Goal: Task Accomplishment & Management: Complete application form

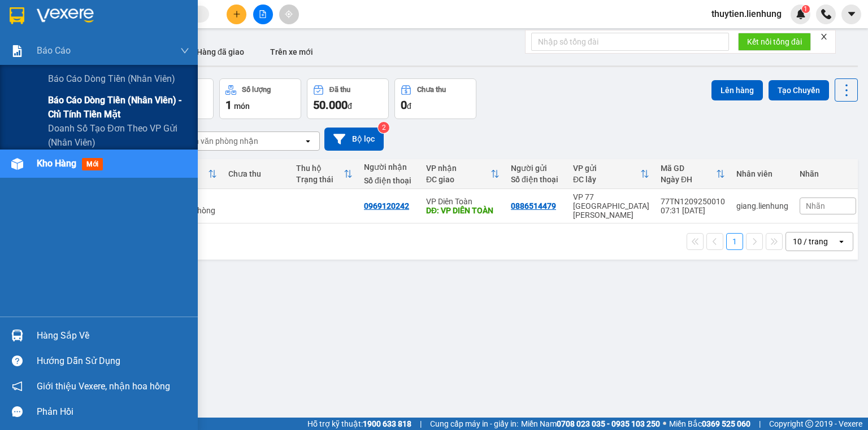
click at [52, 108] on span "Báo cáo dòng tiền (nhân viên) - chỉ tính tiền mặt" at bounding box center [118, 107] width 141 height 28
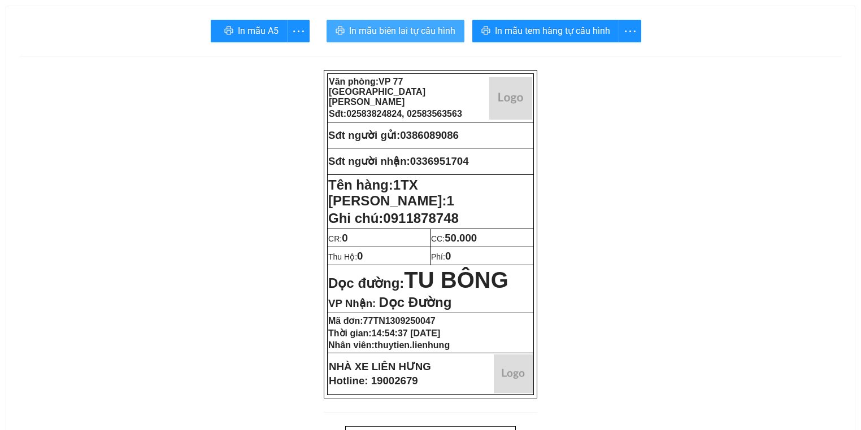
click at [427, 34] on span "In mẫu biên lai tự cấu hình" at bounding box center [402, 31] width 106 height 14
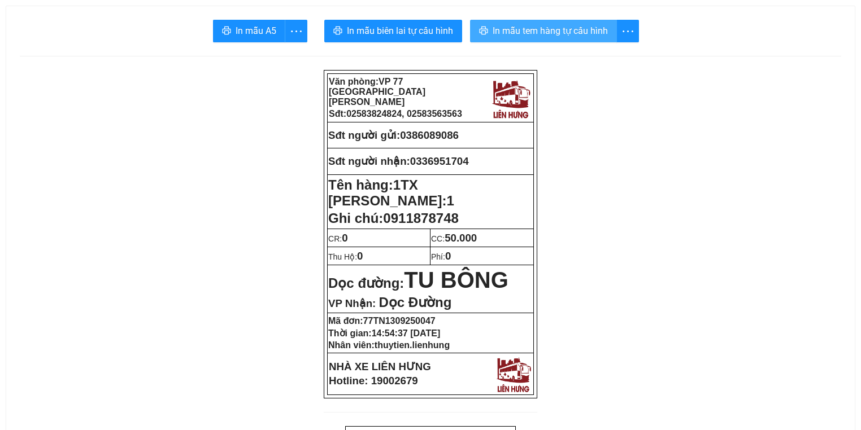
click at [513, 32] on span "In mẫu tem hàng tự cấu hình" at bounding box center [550, 31] width 115 height 14
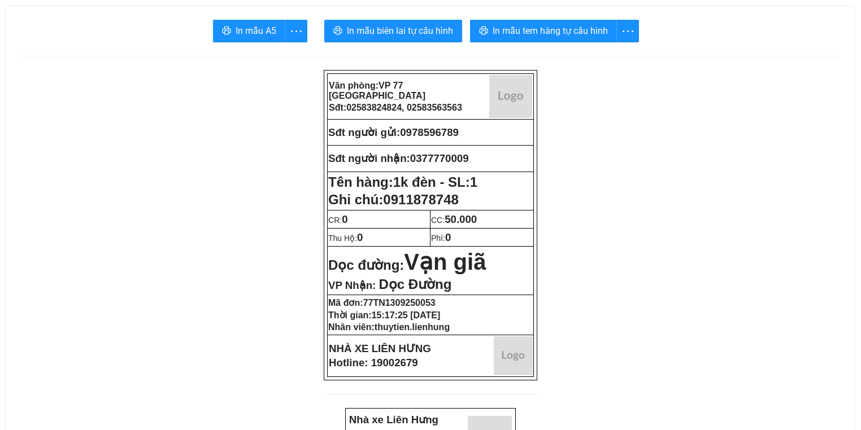
click at [323, 27] on div "In mẫu A5 In mẫu biên lai tự cấu hình In mẫu tem hàng tự cấu hình" at bounding box center [430, 31] width 821 height 23
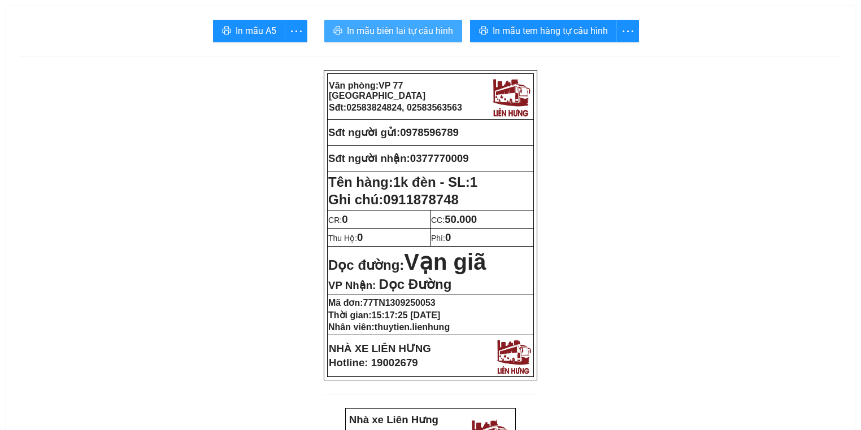
click at [327, 29] on button "In mẫu biên lai tự cấu hình" at bounding box center [393, 31] width 138 height 23
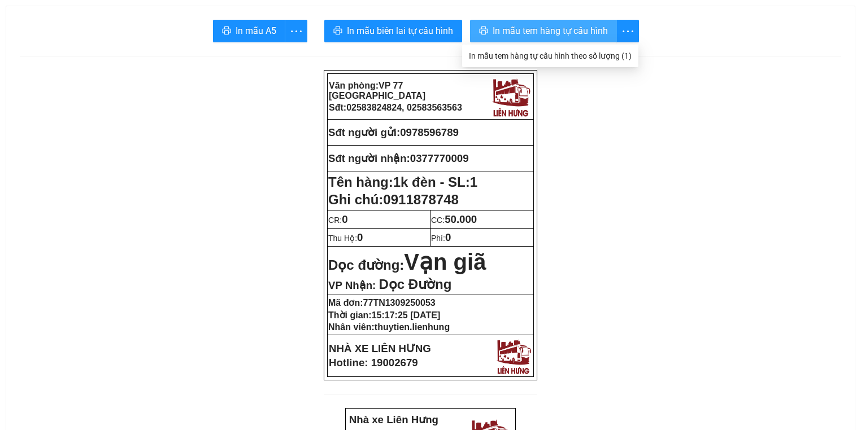
click at [549, 38] on button "In mẫu tem hàng tự cấu hình" at bounding box center [543, 31] width 147 height 23
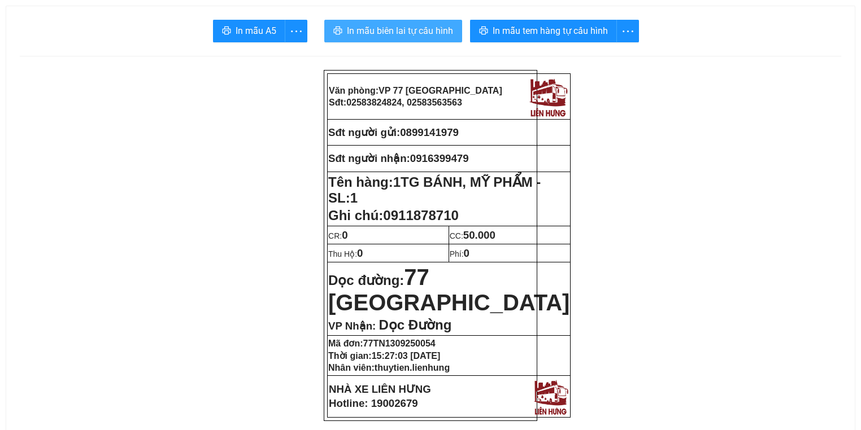
drag, startPoint x: 409, startPoint y: 28, endPoint x: 432, endPoint y: 28, distance: 23.2
click at [409, 28] on span "In mẫu biên lai tự cấu hình" at bounding box center [400, 31] width 106 height 14
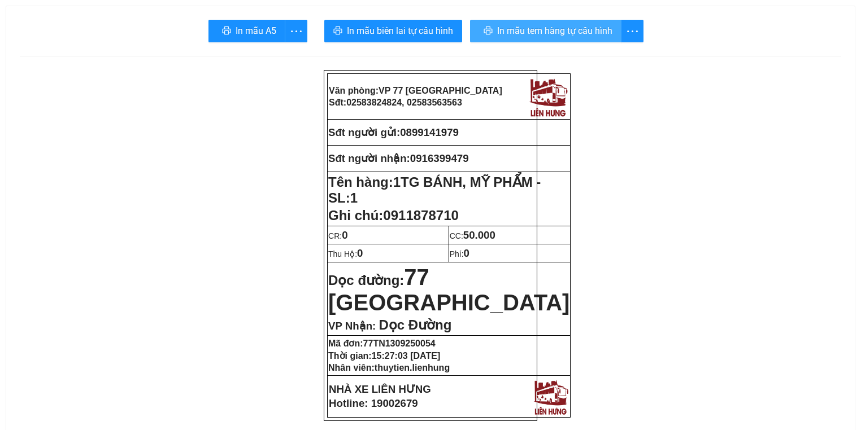
click at [568, 34] on span "In mẫu tem hàng tự cấu hình" at bounding box center [554, 31] width 115 height 14
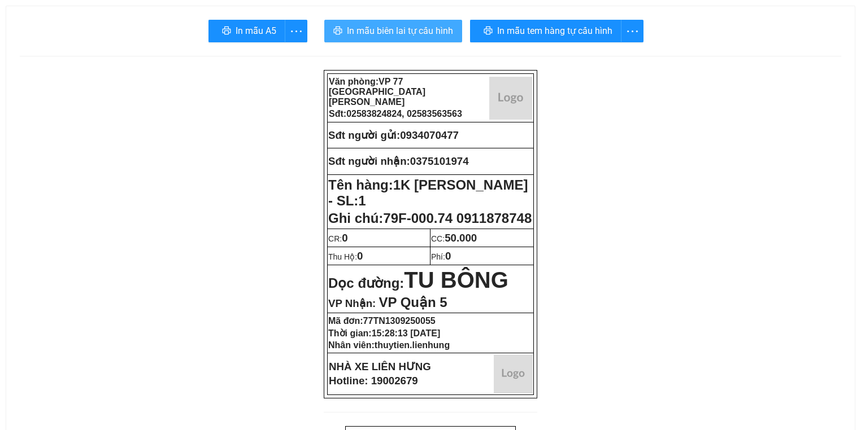
click at [389, 24] on span "In mẫu biên lai tự cấu hình" at bounding box center [400, 31] width 106 height 14
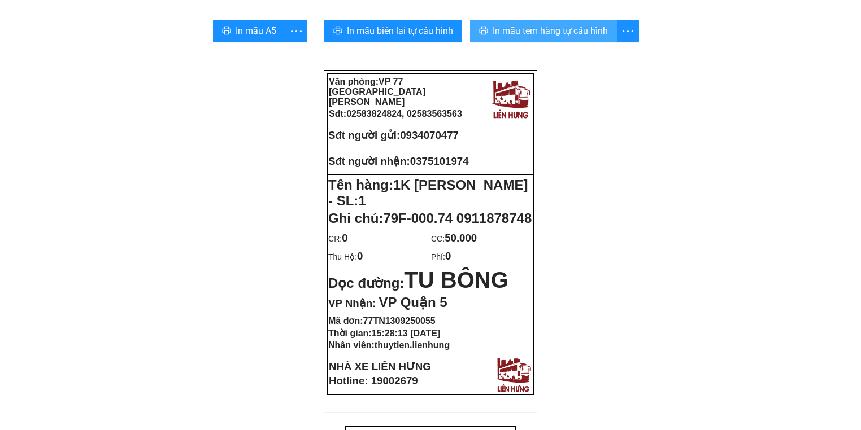
click at [584, 37] on span "In mẫu tem hàng tự cấu hình" at bounding box center [550, 31] width 115 height 14
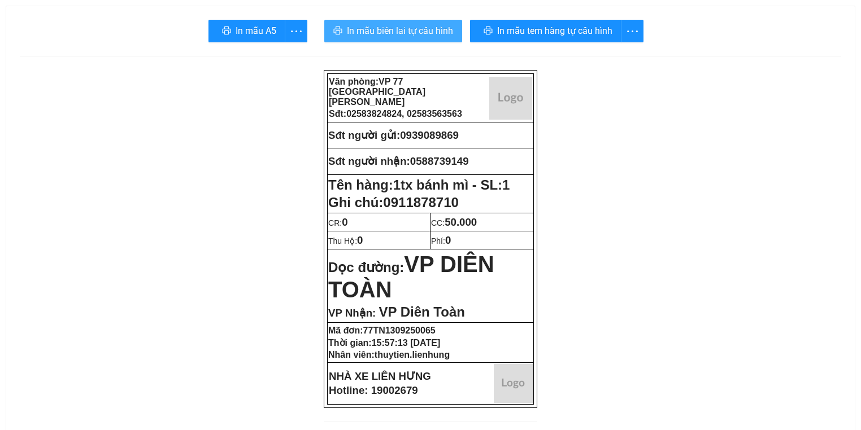
click at [385, 40] on button "In mẫu biên lai tự cấu hình" at bounding box center [393, 31] width 138 height 23
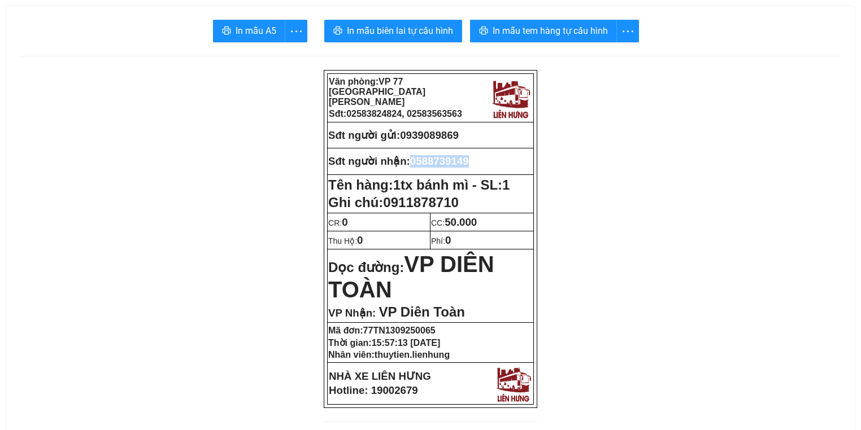
drag, startPoint x: 471, startPoint y: 158, endPoint x: 416, endPoint y: 158, distance: 54.8
click at [416, 158] on span "0588739149" at bounding box center [439, 161] width 59 height 12
copy span "0588739149"
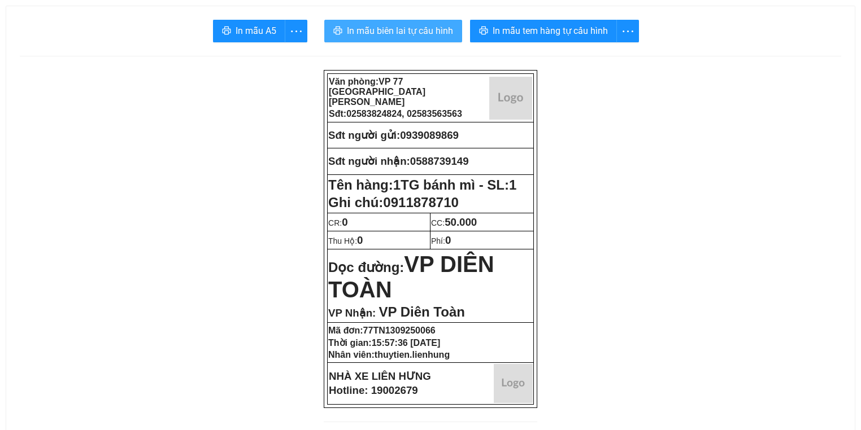
click at [421, 31] on span "In mẫu biên lai tự cấu hình" at bounding box center [400, 31] width 106 height 14
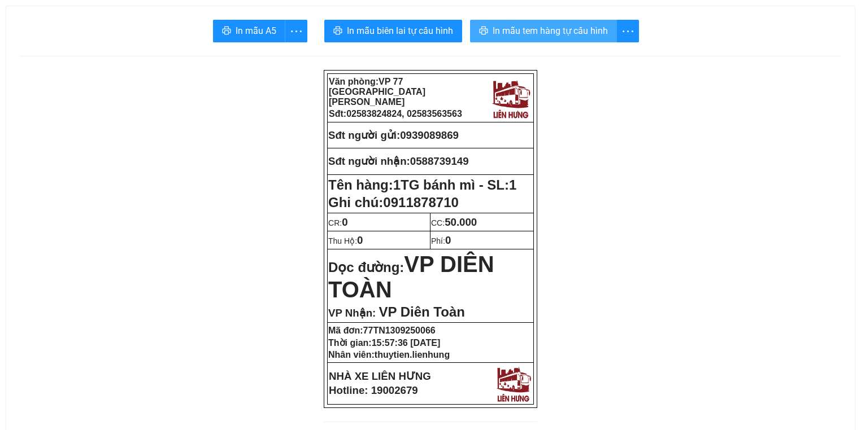
click at [561, 23] on button "In mẫu tem hàng tự cấu hình" at bounding box center [543, 31] width 147 height 23
drag, startPoint x: 459, startPoint y: 131, endPoint x: 438, endPoint y: 138, distance: 22.0
click at [438, 138] on p "Sđt người gửi: 0939089869" at bounding box center [430, 135] width 204 height 12
drag, startPoint x: 476, startPoint y: 132, endPoint x: 407, endPoint y: 130, distance: 69.5
click at [407, 130] on p "Sđt người gửi: 0939089869" at bounding box center [430, 135] width 204 height 12
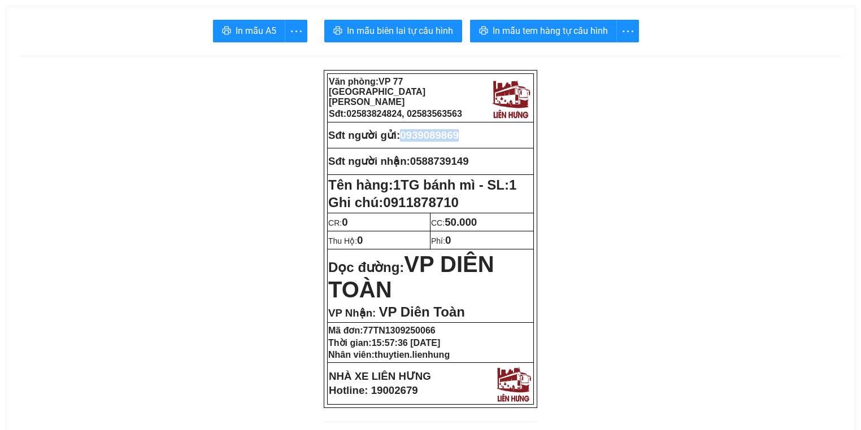
copy span "0939089869"
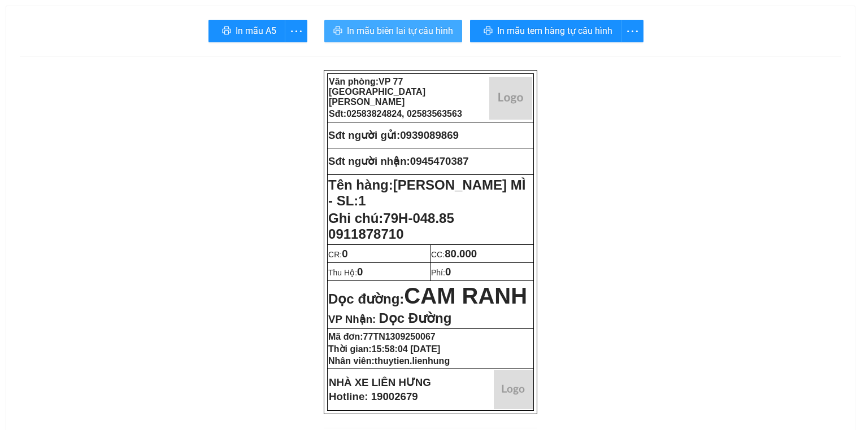
click at [373, 28] on span "In mẫu biên lai tự cấu hình" at bounding box center [400, 31] width 106 height 14
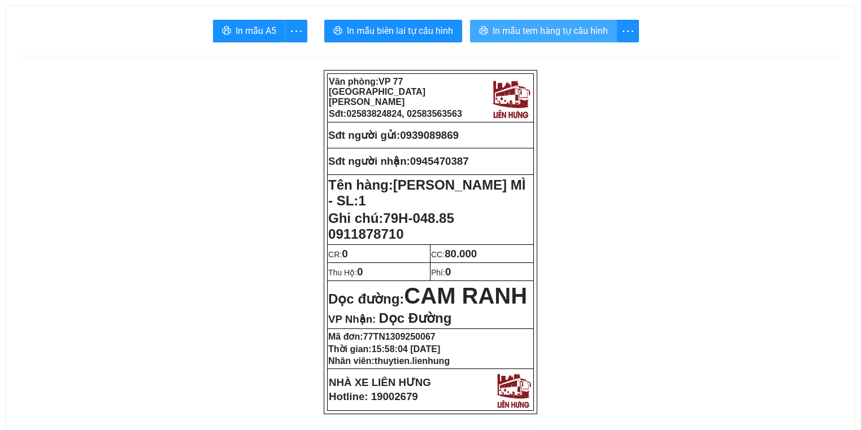
click at [545, 36] on span "In mẫu tem hàng tự cấu hình" at bounding box center [550, 31] width 115 height 14
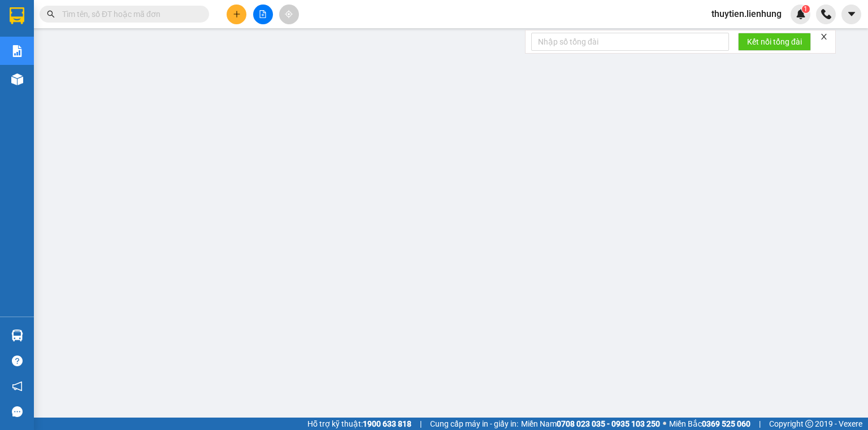
click at [184, 6] on span at bounding box center [124, 14] width 169 height 17
paste input "0588739149"
click at [176, 12] on input "text" at bounding box center [128, 14] width 133 height 12
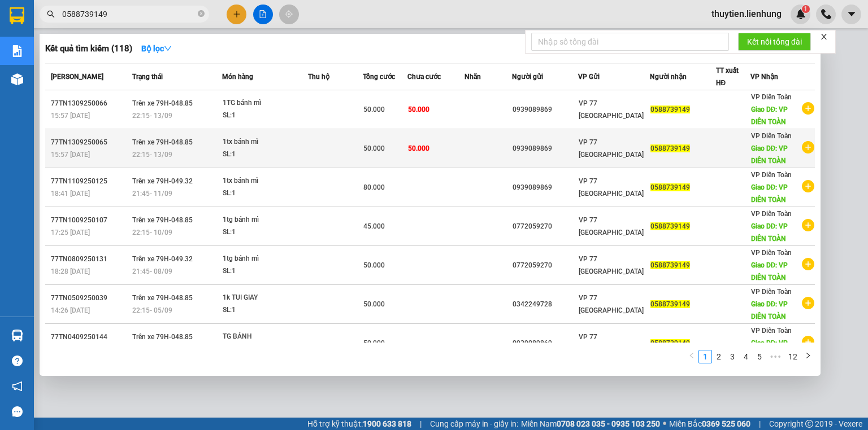
type input "0588739149"
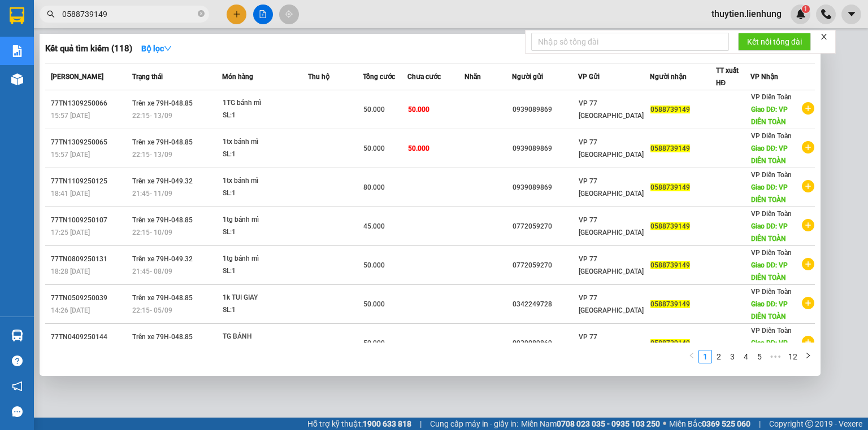
click at [341, 145] on td at bounding box center [335, 148] width 55 height 39
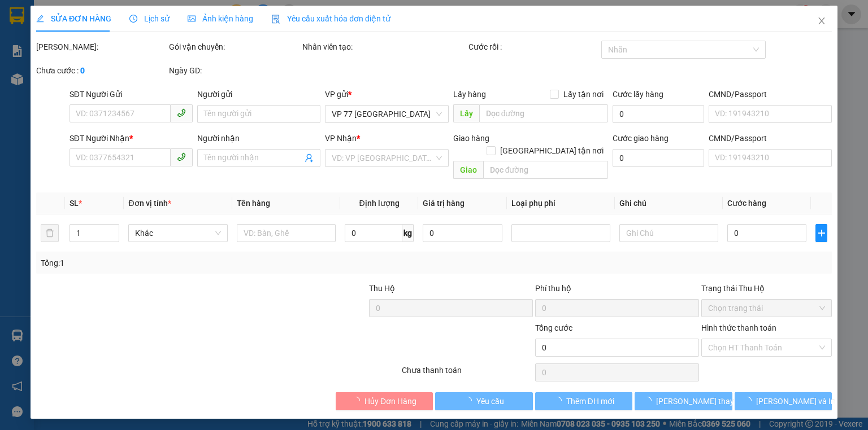
type input "0939089869"
type input "0588739149"
type input "VP DIÊN TOÀN"
type input "50.000"
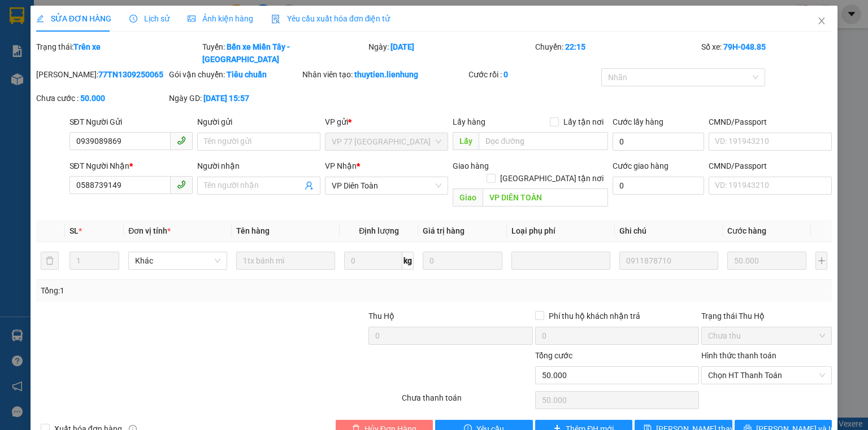
click at [377, 423] on span "Hủy Đơn Hàng" at bounding box center [390, 429] width 52 height 12
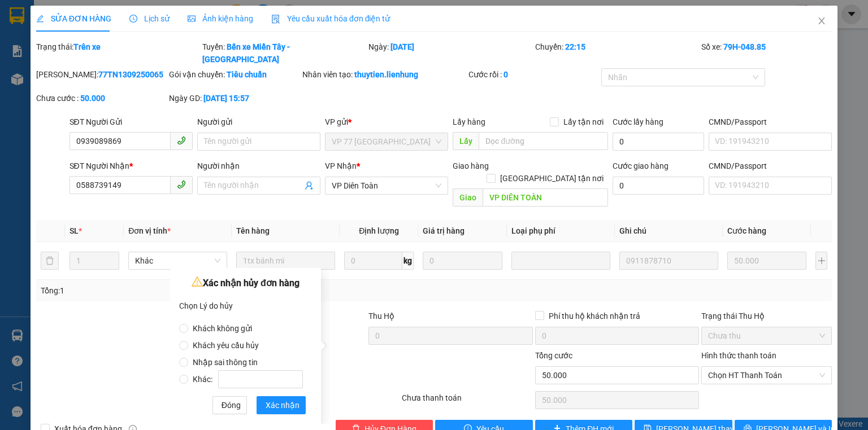
click at [249, 350] on label "Nhập sai thông tin" at bounding box center [243, 357] width 128 height 17
click at [188, 358] on input "Nhập sai thông tin" at bounding box center [183, 362] width 9 height 9
radio input "true"
click at [271, 403] on span "Xác nhận" at bounding box center [283, 405] width 34 height 12
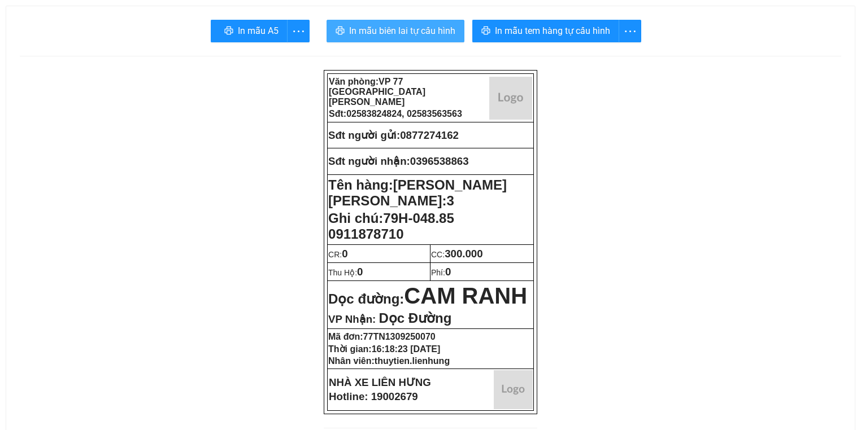
click at [362, 25] on span "In mẫu biên lai tự cấu hình" at bounding box center [402, 31] width 106 height 14
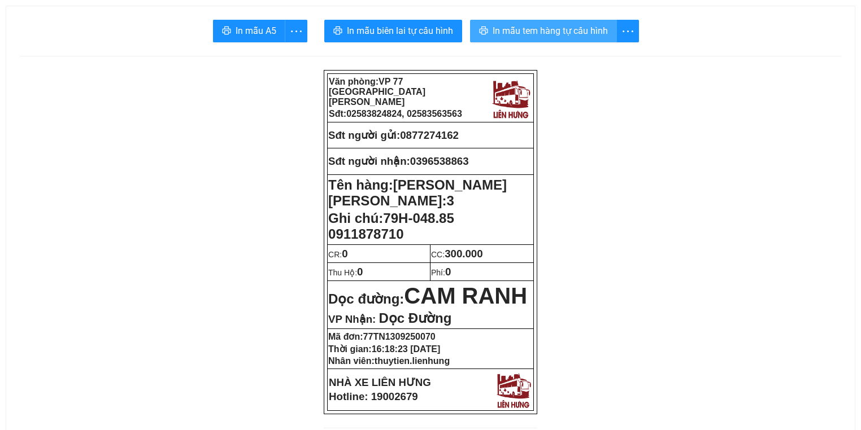
click at [554, 27] on span "In mẫu tem hàng tự cấu hình" at bounding box center [550, 31] width 115 height 14
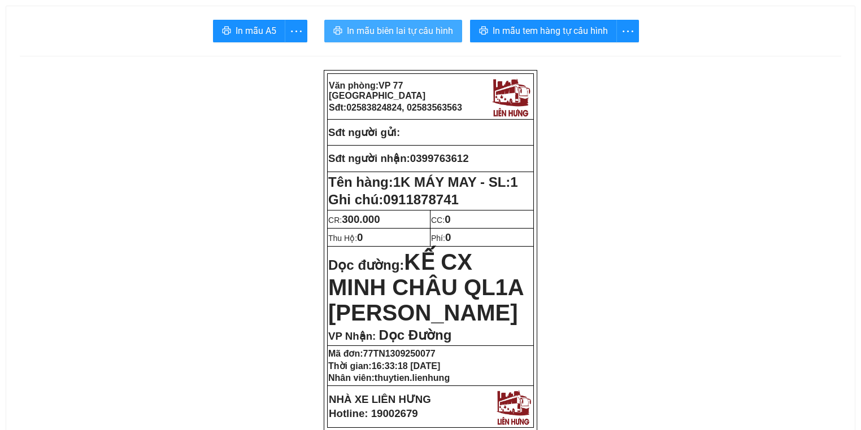
click at [381, 38] on span "In mẫu biên lai tự cấu hình" at bounding box center [400, 31] width 106 height 14
drag, startPoint x: 439, startPoint y: 158, endPoint x: 414, endPoint y: 156, distance: 25.5
click at [414, 156] on p "Sđt người nhận: 0399763612" at bounding box center [430, 159] width 204 height 12
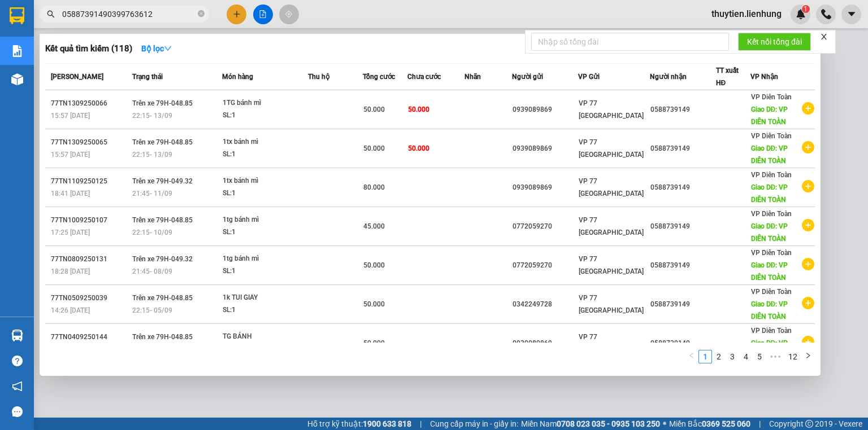
drag, startPoint x: 0, startPoint y: 0, endPoint x: 0, endPoint y: 36, distance: 35.6
click at [0, 36] on section "Kết quả tìm kiếm ( 118 ) Bộ lọc Mã ĐH Trạng thái Món hàng Thu hộ Tổng cước Chưa…" at bounding box center [434, 215] width 868 height 430
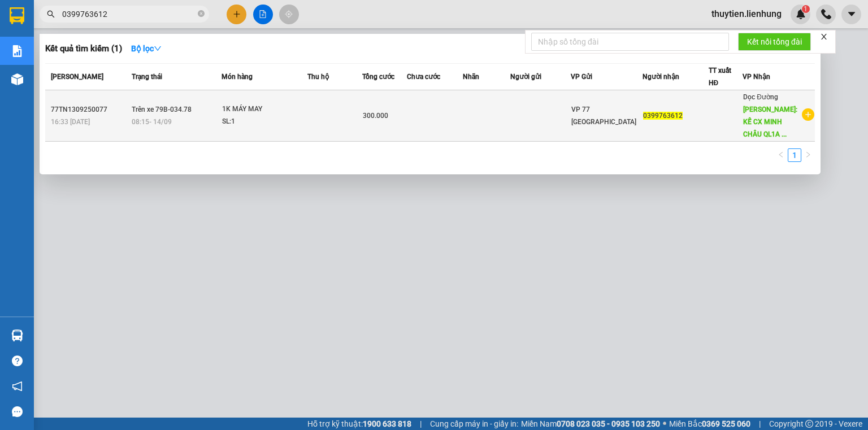
type input "0399763612"
click at [401, 101] on td "300.000" at bounding box center [384, 115] width 45 height 51
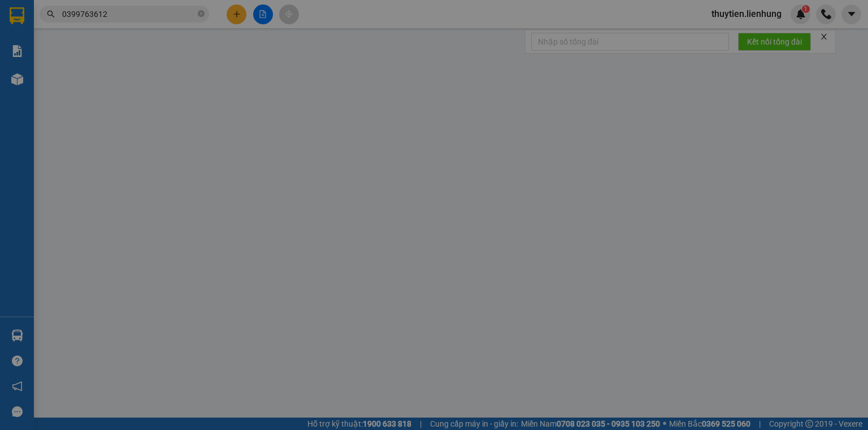
type input "0399763612"
type input "KẾ CX MINH CHÂU QL1A [PERSON_NAME]"
type input "300.000"
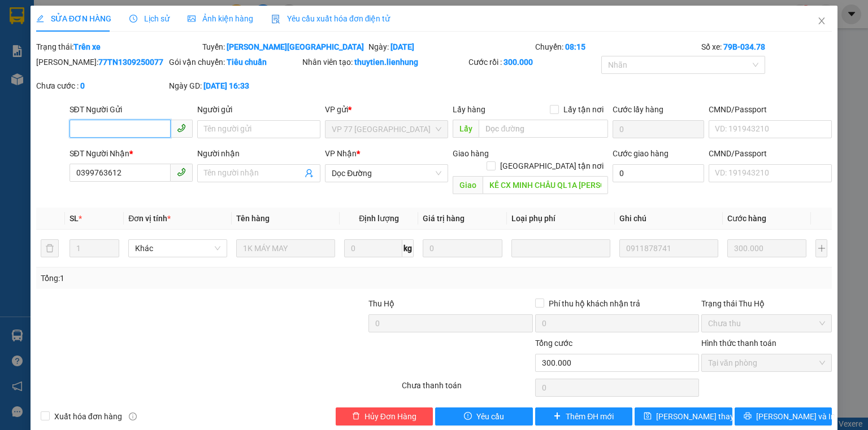
click at [135, 123] on input "SĐT Người Gửi" at bounding box center [119, 129] width 101 height 18
type input "0906339779"
click at [747, 408] on button "Lưu và In" at bounding box center [783, 417] width 98 height 18
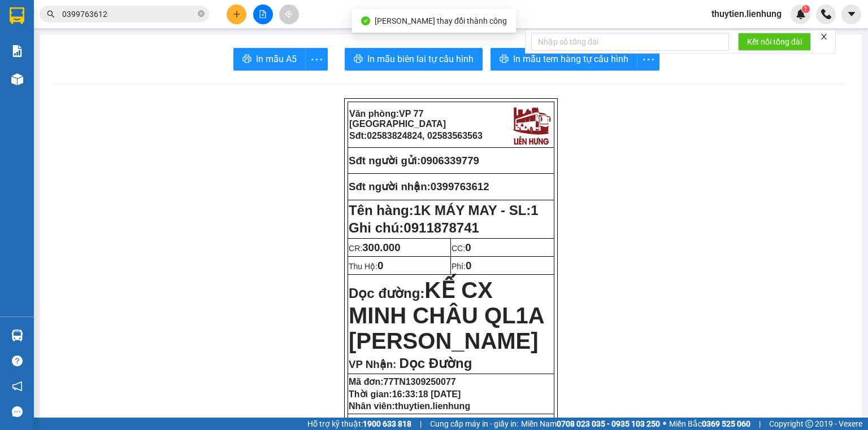
click at [367, 54] on span "In mẫu biên lai tự cấu hình" at bounding box center [420, 59] width 106 height 14
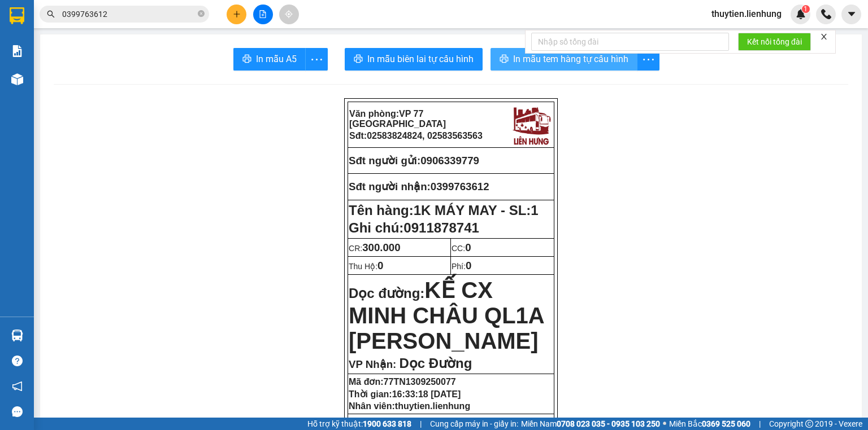
click at [518, 64] on span "In mẫu tem hàng tự cấu hình" at bounding box center [570, 59] width 115 height 14
drag, startPoint x: 508, startPoint y: 193, endPoint x: 431, endPoint y: 190, distance: 76.9
click at [431, 190] on td "Sđt người nhận: 0399763612" at bounding box center [451, 187] width 206 height 26
copy span "0399763612"
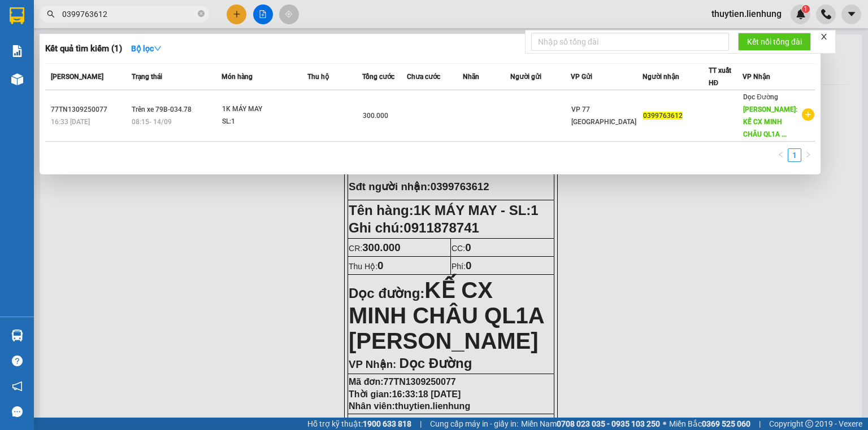
drag, startPoint x: 176, startPoint y: 11, endPoint x: 0, endPoint y: 43, distance: 178.5
click at [0, 43] on section "Kết quả tìm kiếm ( 1 ) Bộ lọc Mã ĐH Trạng thái Món hàng Thu hộ Tổng cước Chưa c…" at bounding box center [434, 215] width 868 height 430
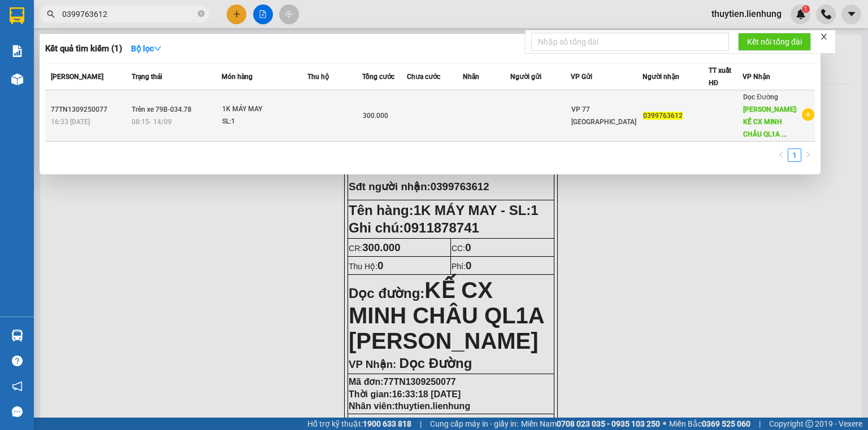
click at [232, 117] on div "SL: 1" at bounding box center [264, 122] width 85 height 12
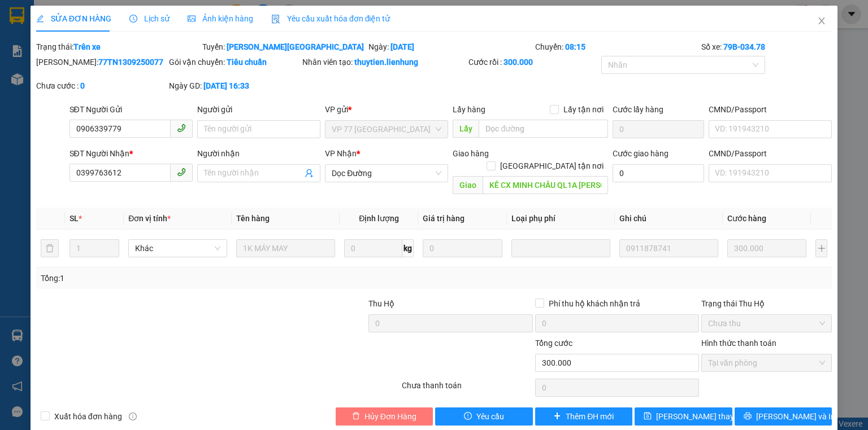
click at [359, 408] on button "Hủy Đơn Hàng" at bounding box center [385, 417] width 98 height 18
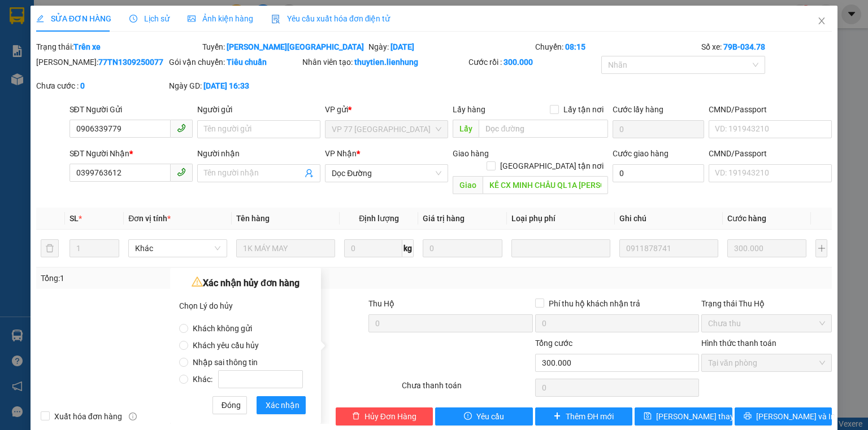
click at [239, 355] on label "Nhập sai thông tin" at bounding box center [243, 357] width 128 height 17
click at [188, 358] on input "Nhập sai thông tin" at bounding box center [183, 362] width 9 height 9
radio input "true"
click at [263, 397] on button "Xác nhận" at bounding box center [280, 406] width 49 height 18
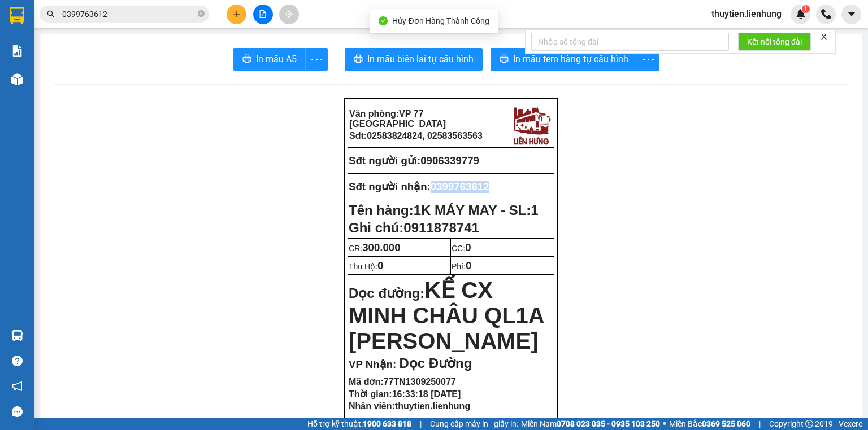
drag, startPoint x: 497, startPoint y: 192, endPoint x: 432, endPoint y: 189, distance: 65.1
click at [432, 189] on p "Sđt người nhận: 0399763612" at bounding box center [451, 187] width 204 height 12
copy span "0399763612"
click at [181, 15] on input "0399763612" at bounding box center [128, 14] width 133 height 12
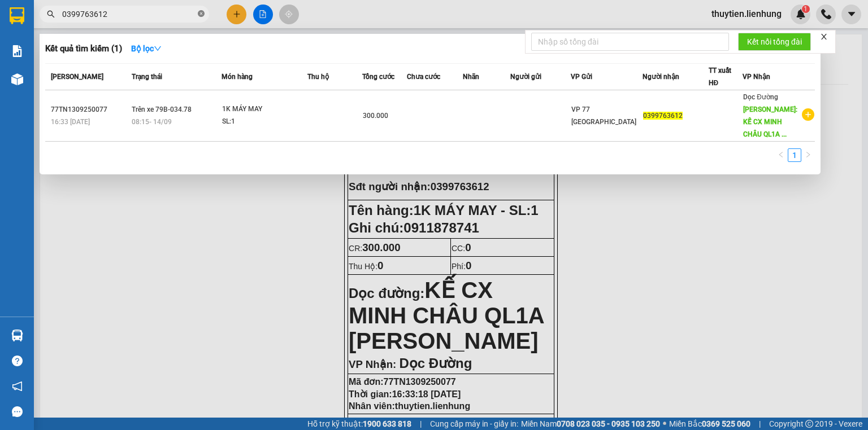
click at [199, 15] on icon "close-circle" at bounding box center [201, 13] width 7 height 7
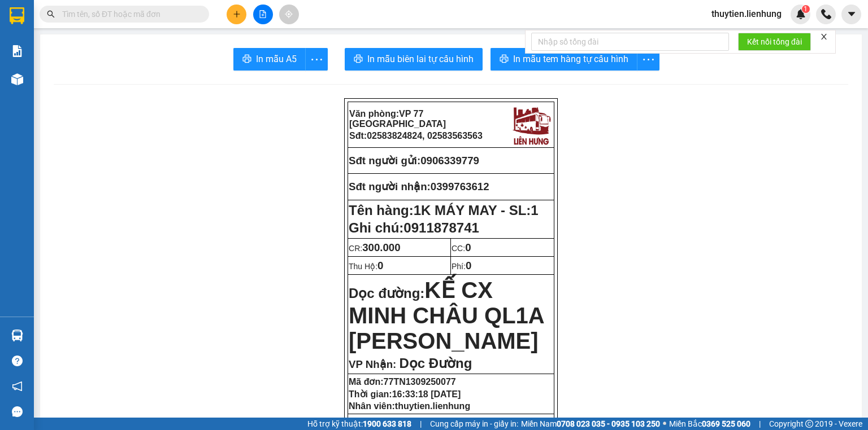
paste input "0399763612"
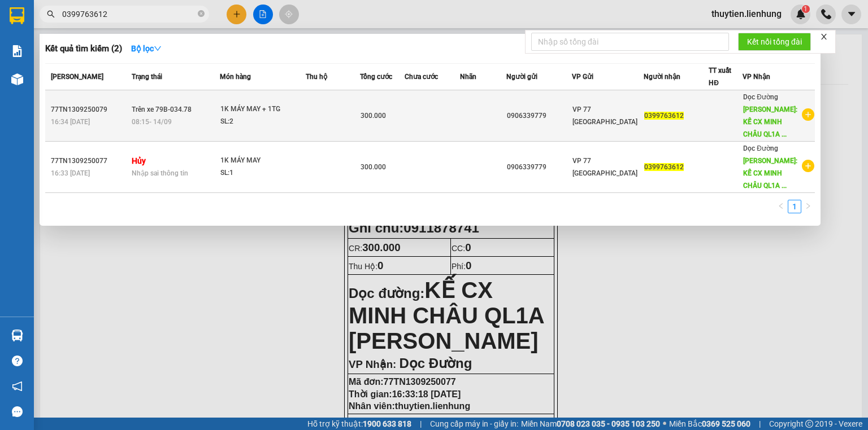
type input "0399763612"
click at [252, 103] on div "1K MÁY MAY + 1TG" at bounding box center [262, 109] width 85 height 12
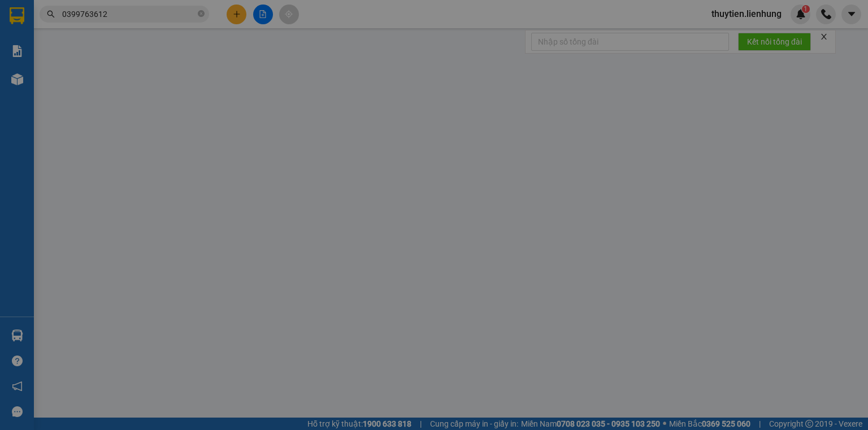
type input "0906339779"
type input "0399763612"
type input "KẾ CX MINH CHÂU QL1A PHAN RÍ"
type input "300.000"
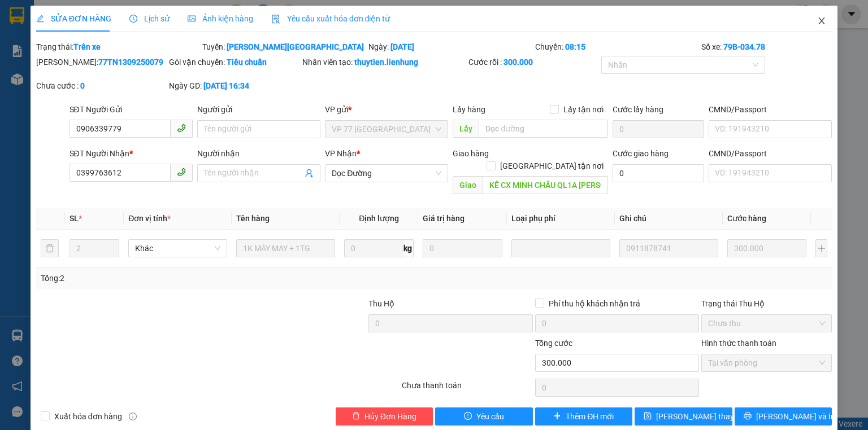
click at [819, 20] on icon "close" at bounding box center [821, 20] width 9 height 9
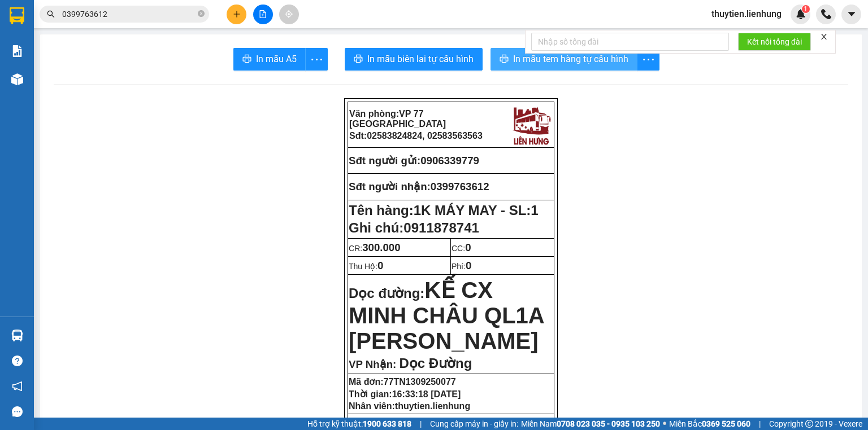
click at [606, 66] on span "In mẫu tem hàng tự cấu hình" at bounding box center [570, 59] width 115 height 14
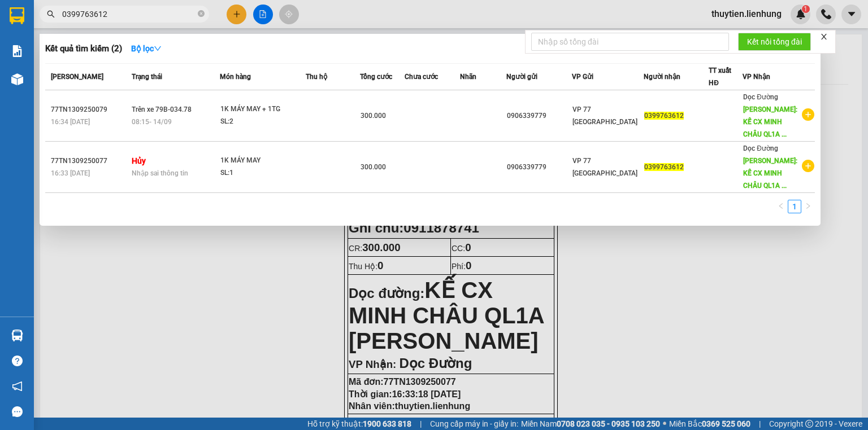
click at [83, 11] on input "0399763612" at bounding box center [128, 14] width 133 height 12
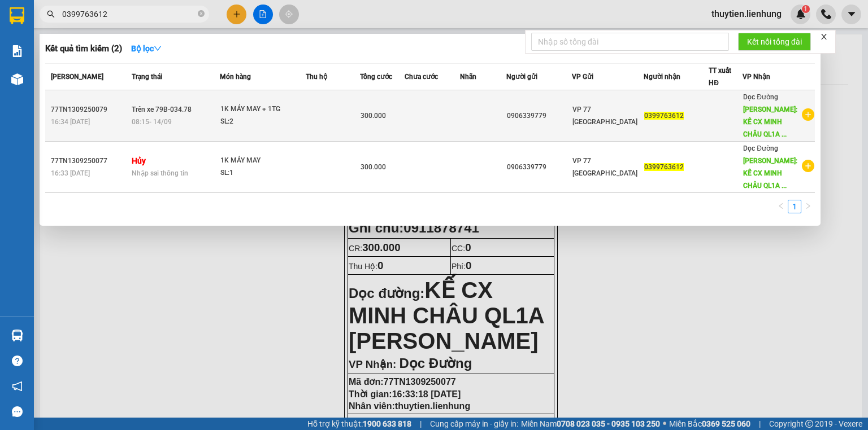
click at [177, 113] on span "Trên xe 79B-034.78" at bounding box center [162, 110] width 60 height 8
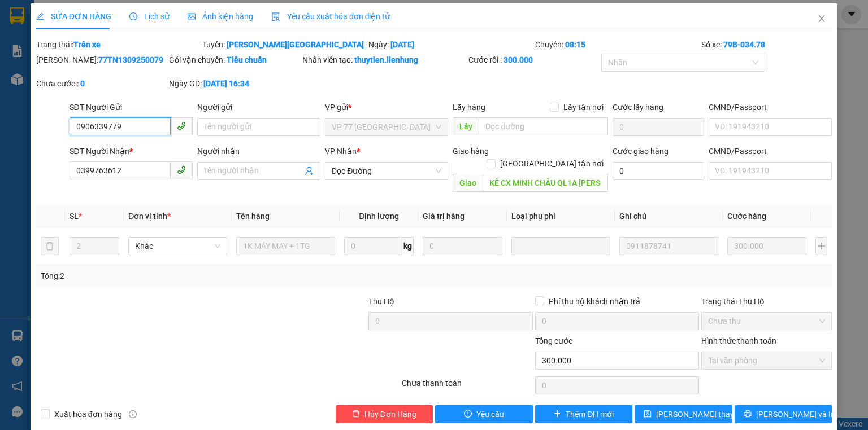
scroll to position [5, 0]
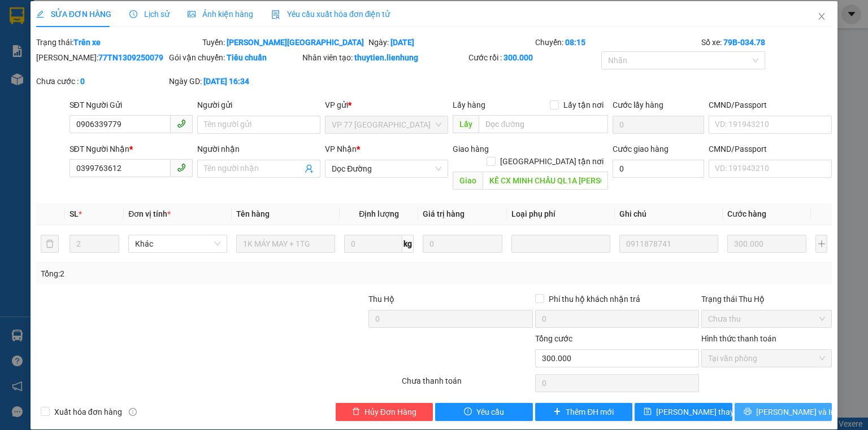
click at [782, 406] on span "Lưu và In" at bounding box center [795, 412] width 79 height 12
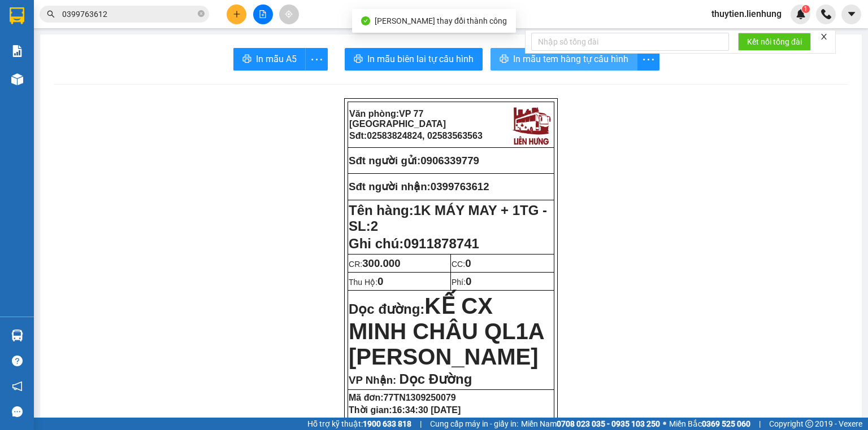
click at [519, 62] on span "In mẫu tem hàng tự cấu hình" at bounding box center [570, 59] width 115 height 14
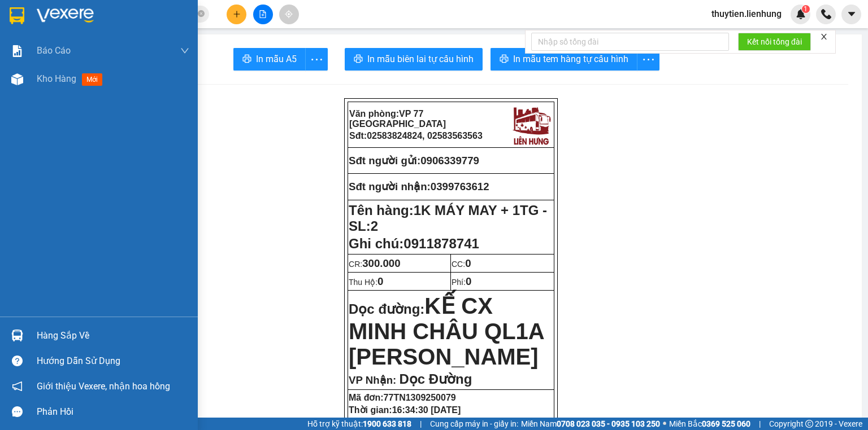
click at [5, 18] on div at bounding box center [99, 18] width 198 height 37
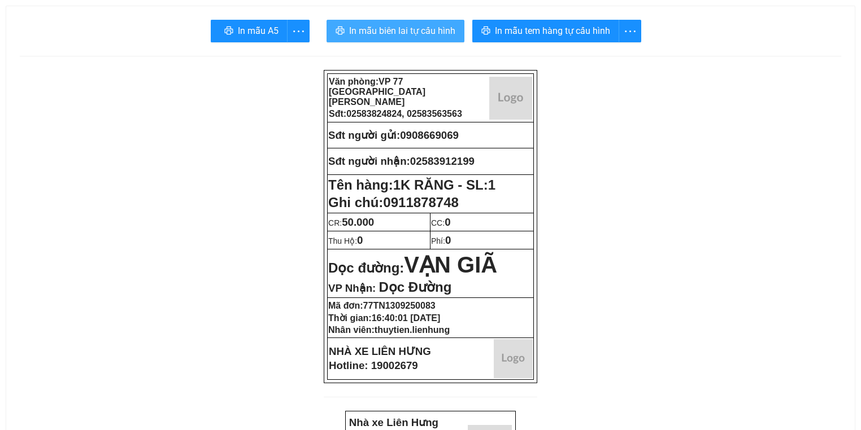
click at [369, 27] on span "In mẫu biên lai tự cấu hình" at bounding box center [402, 31] width 106 height 14
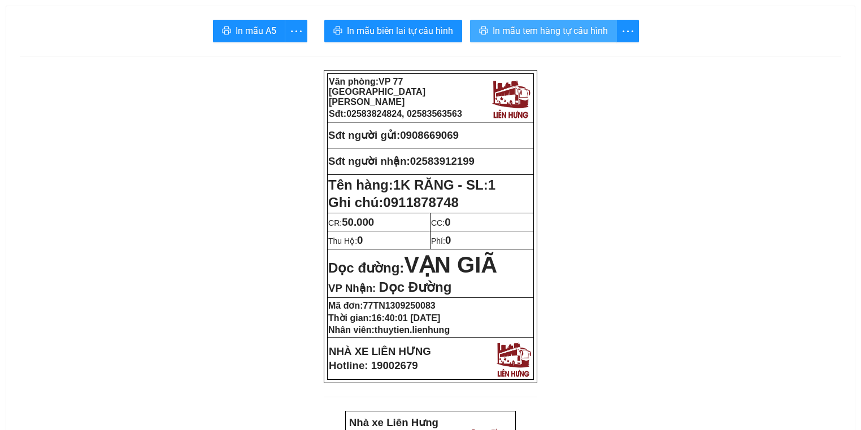
click at [545, 36] on span "In mẫu tem hàng tự cấu hình" at bounding box center [550, 31] width 115 height 14
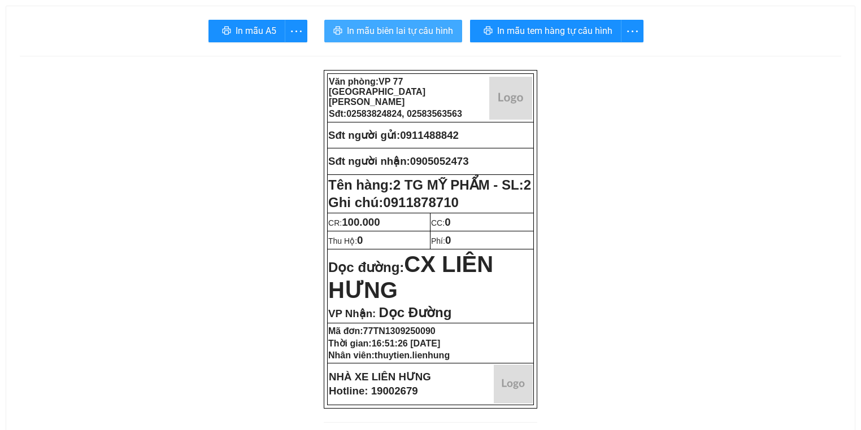
click at [420, 26] on span "In mẫu biên lai tự cấu hình" at bounding box center [400, 31] width 106 height 14
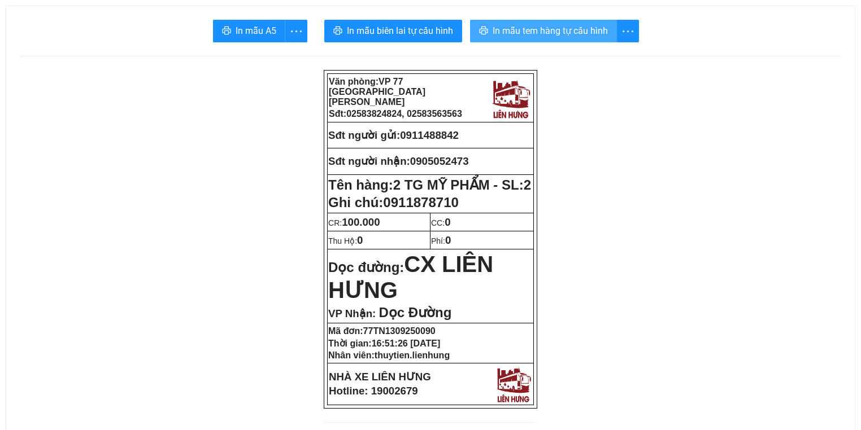
click at [582, 29] on span "In mẫu tem hàng tự cấu hình" at bounding box center [550, 31] width 115 height 14
